Goal: Use online tool/utility: Utilize a website feature to perform a specific function

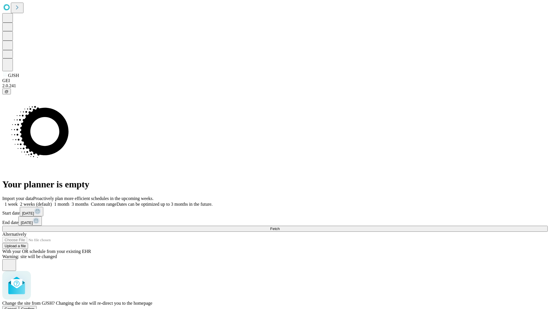
click at [35, 307] on span "Confirm" at bounding box center [27, 309] width 13 height 4
click at [18, 202] on label "1 week" at bounding box center [9, 204] width 15 height 5
click at [280, 227] on span "Fetch" at bounding box center [274, 229] width 9 height 4
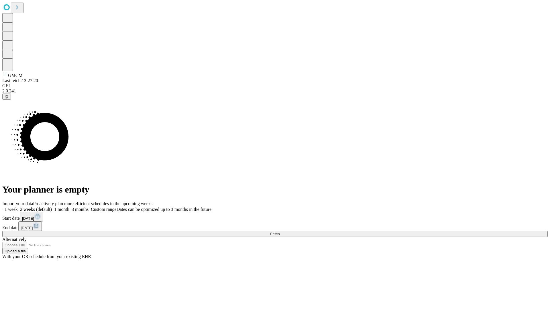
click at [18, 207] on label "1 week" at bounding box center [9, 209] width 15 height 5
click at [280, 232] on span "Fetch" at bounding box center [274, 234] width 9 height 4
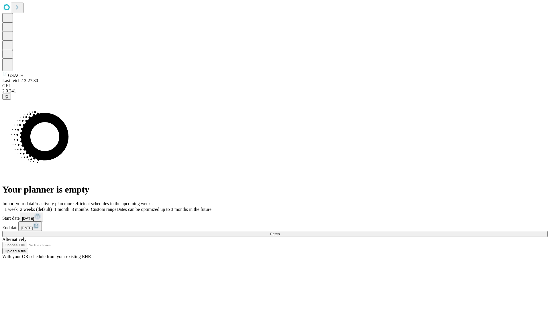
click at [280, 232] on span "Fetch" at bounding box center [274, 234] width 9 height 4
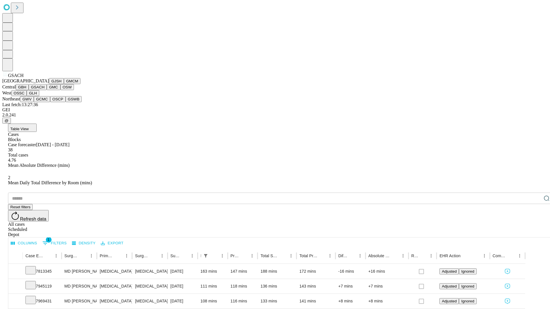
click at [47, 90] on button "GMC" at bounding box center [53, 87] width 13 height 6
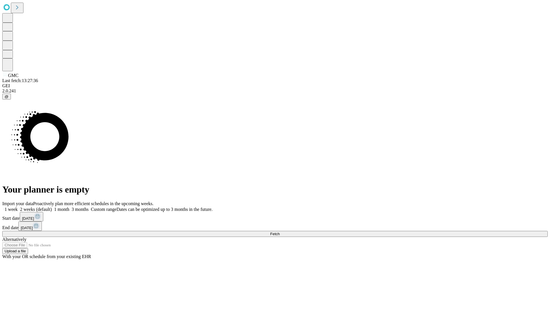
click at [18, 207] on label "1 week" at bounding box center [9, 209] width 15 height 5
click at [280, 232] on span "Fetch" at bounding box center [274, 234] width 9 height 4
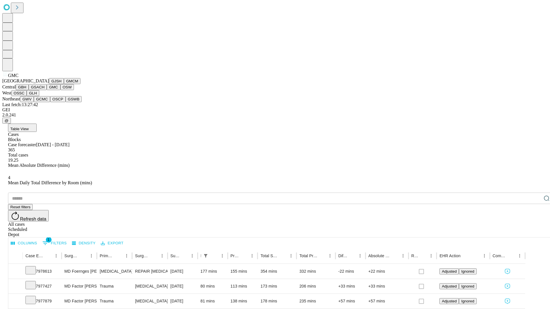
click at [60, 90] on button "OSW" at bounding box center [67, 87] width 14 height 6
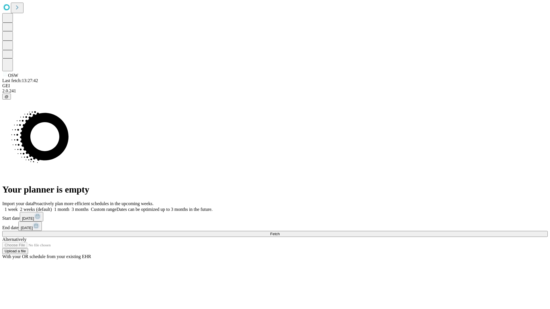
click at [18, 207] on label "1 week" at bounding box center [9, 209] width 15 height 5
click at [280, 232] on span "Fetch" at bounding box center [274, 234] width 9 height 4
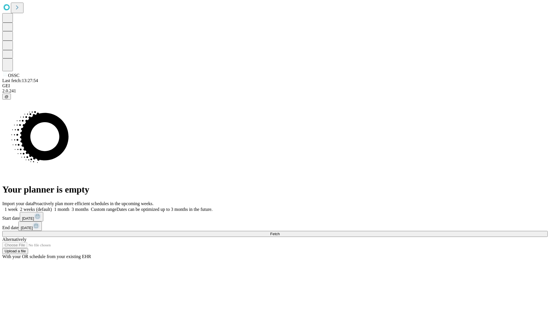
click at [280, 232] on span "Fetch" at bounding box center [274, 234] width 9 height 4
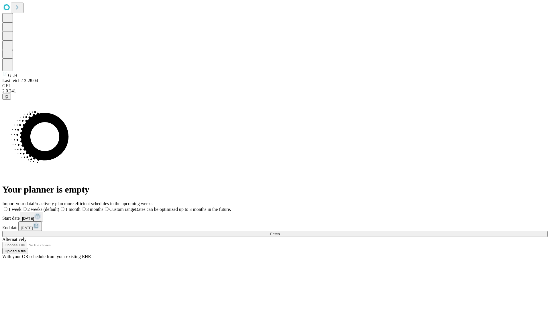
click at [21, 207] on label "1 week" at bounding box center [11, 209] width 19 height 5
click at [280, 232] on span "Fetch" at bounding box center [274, 234] width 9 height 4
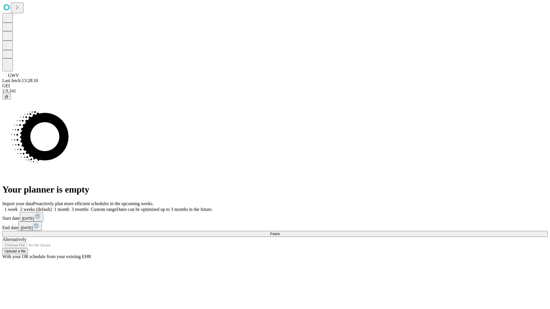
click at [18, 207] on label "1 week" at bounding box center [9, 209] width 15 height 5
click at [280, 232] on span "Fetch" at bounding box center [274, 234] width 9 height 4
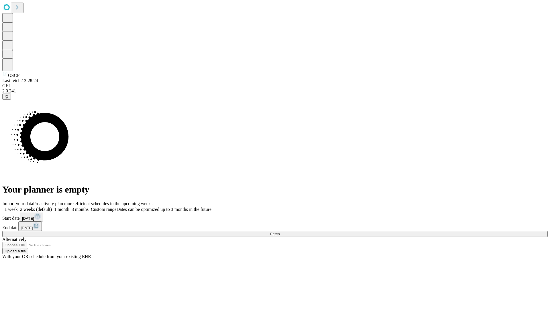
click at [18, 207] on label "1 week" at bounding box center [9, 209] width 15 height 5
click at [280, 232] on span "Fetch" at bounding box center [274, 234] width 9 height 4
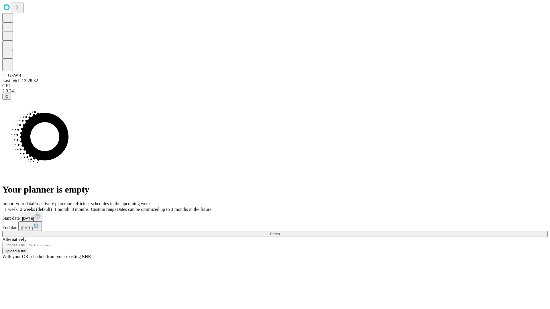
click at [18, 207] on label "1 week" at bounding box center [9, 209] width 15 height 5
click at [280, 232] on span "Fetch" at bounding box center [274, 234] width 9 height 4
